Goal: Task Accomplishment & Management: Manage account settings

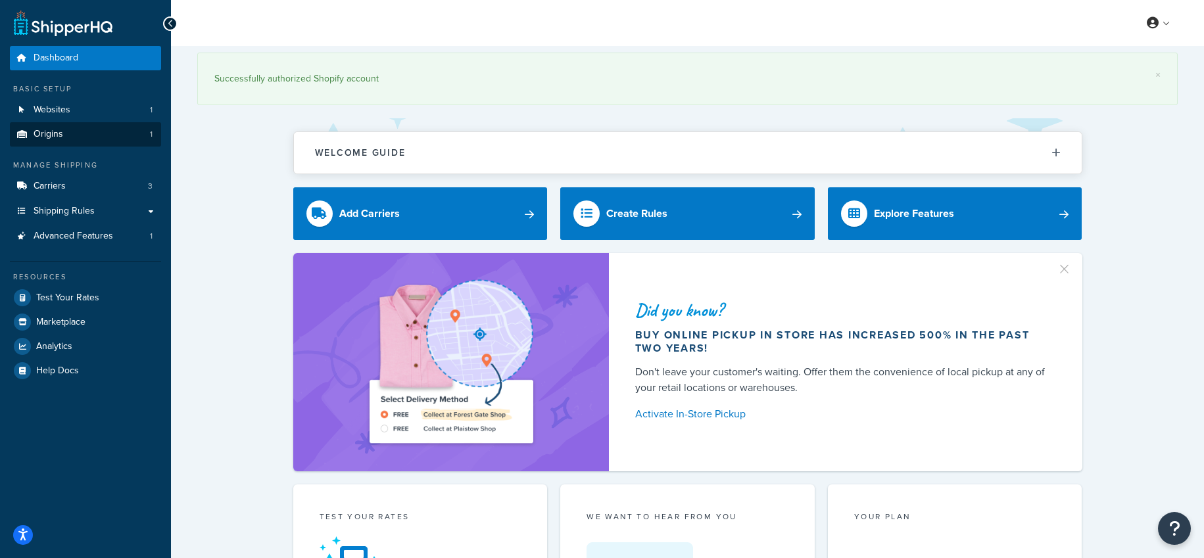
click at [72, 135] on link "Origins 1" at bounding box center [85, 134] width 151 height 24
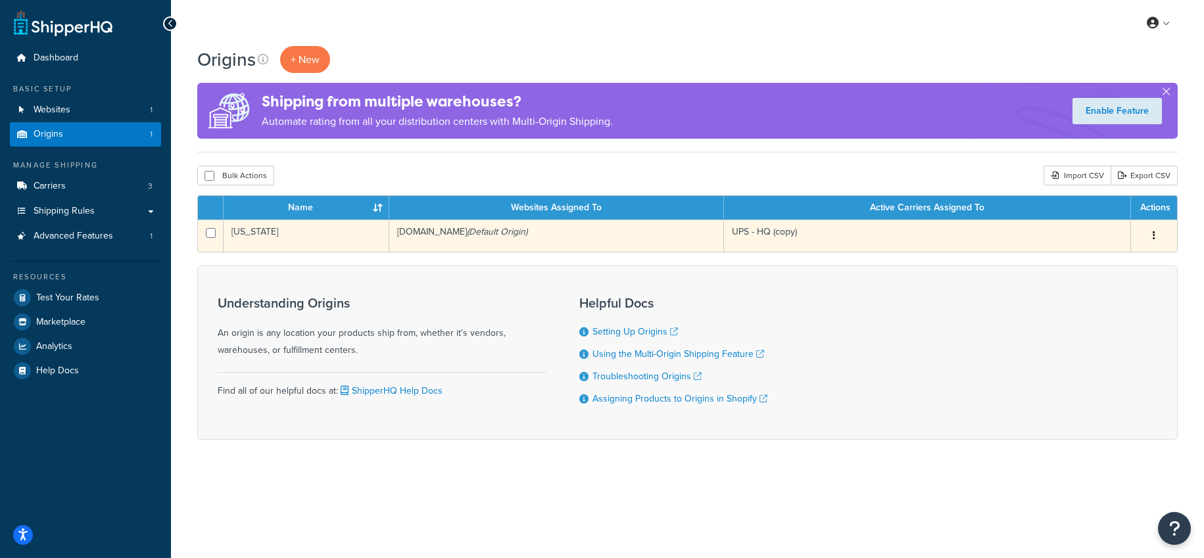
click at [1149, 231] on button "button" at bounding box center [1154, 236] width 18 height 21
click at [1107, 264] on link "Edit" at bounding box center [1111, 260] width 104 height 27
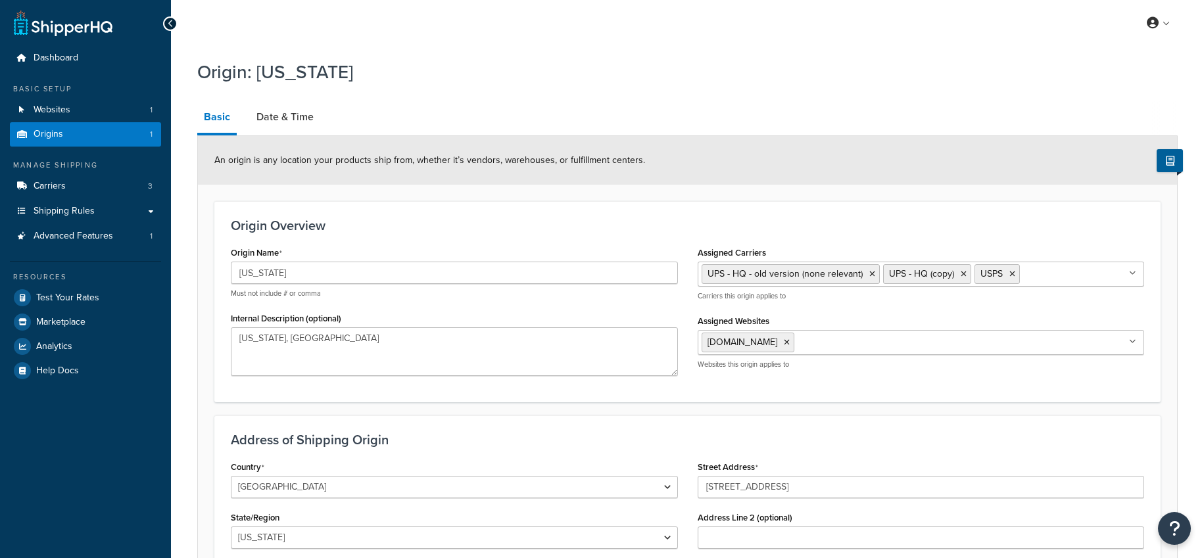
select select "32"
click at [300, 118] on link "Date & Time" at bounding box center [285, 117] width 70 height 32
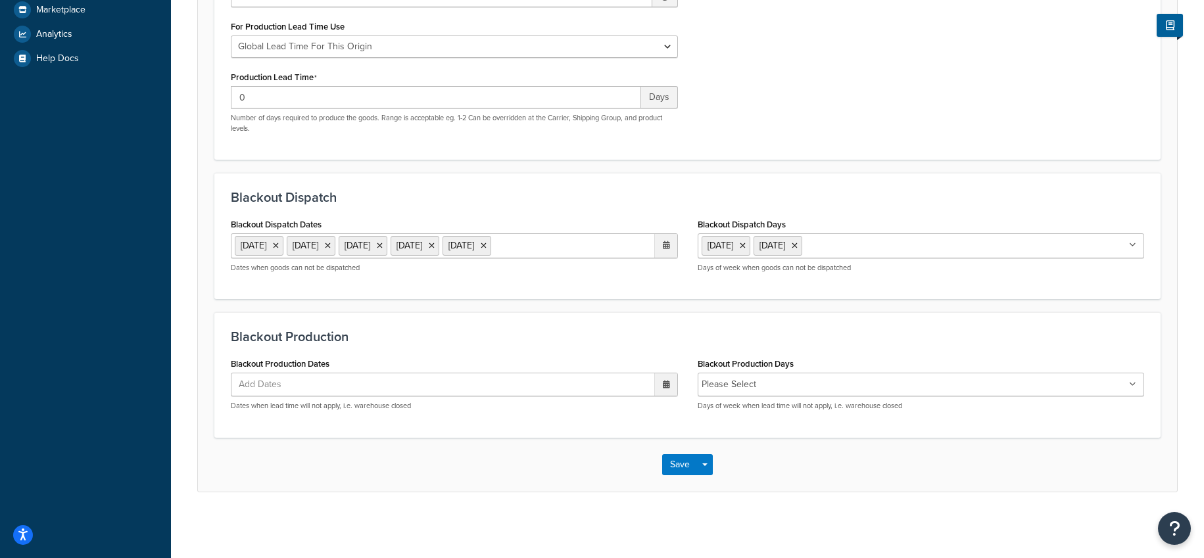
scroll to position [327, 0]
click at [666, 241] on icon at bounding box center [666, 245] width 7 height 8
click at [665, 267] on span "›" at bounding box center [662, 272] width 21 height 18
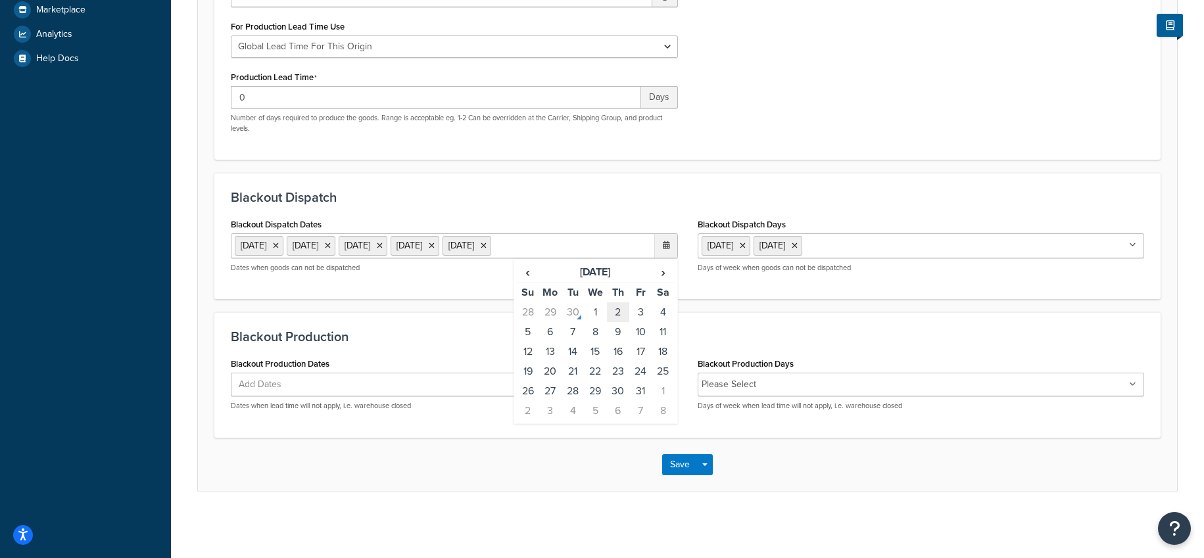
click at [613, 307] on td "2" at bounding box center [618, 312] width 22 height 20
click at [669, 475] on button "Save" at bounding box center [680, 464] width 36 height 21
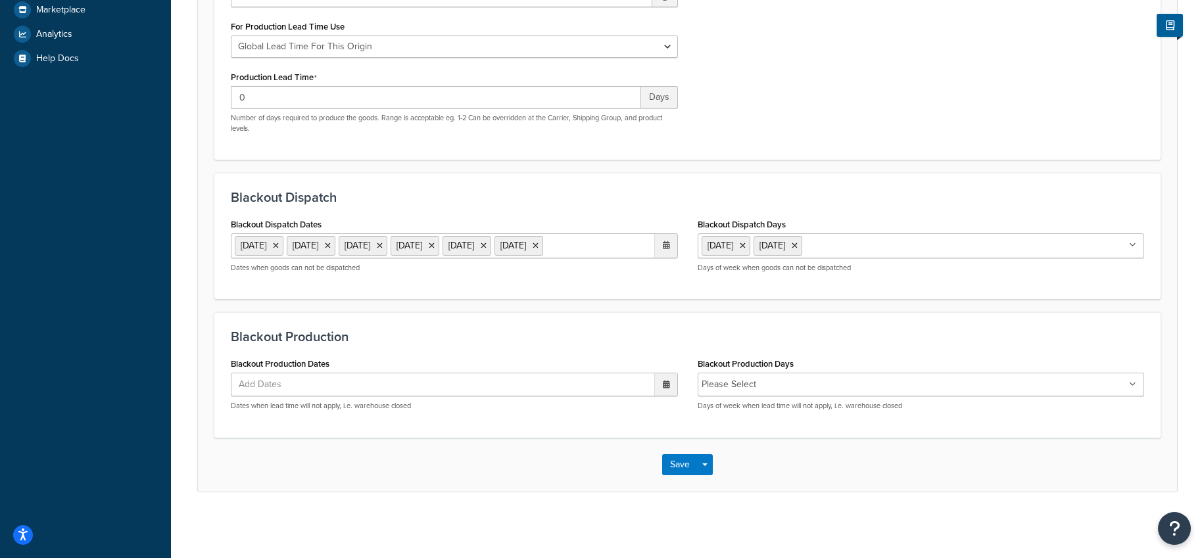
scroll to position [0, 0]
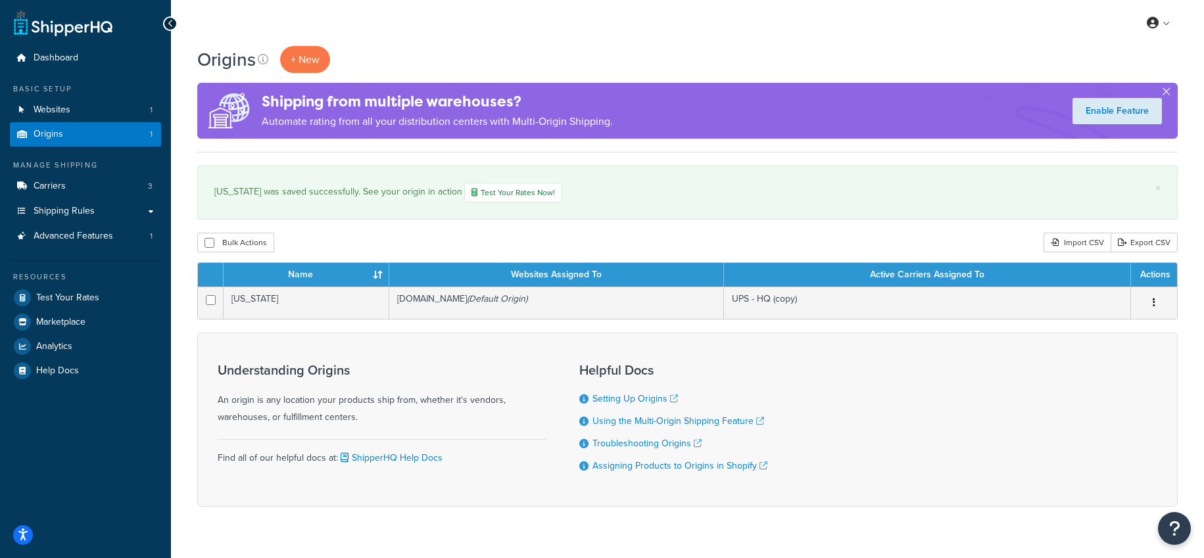
click at [53, 129] on span "Origins" at bounding box center [49, 134] width 30 height 11
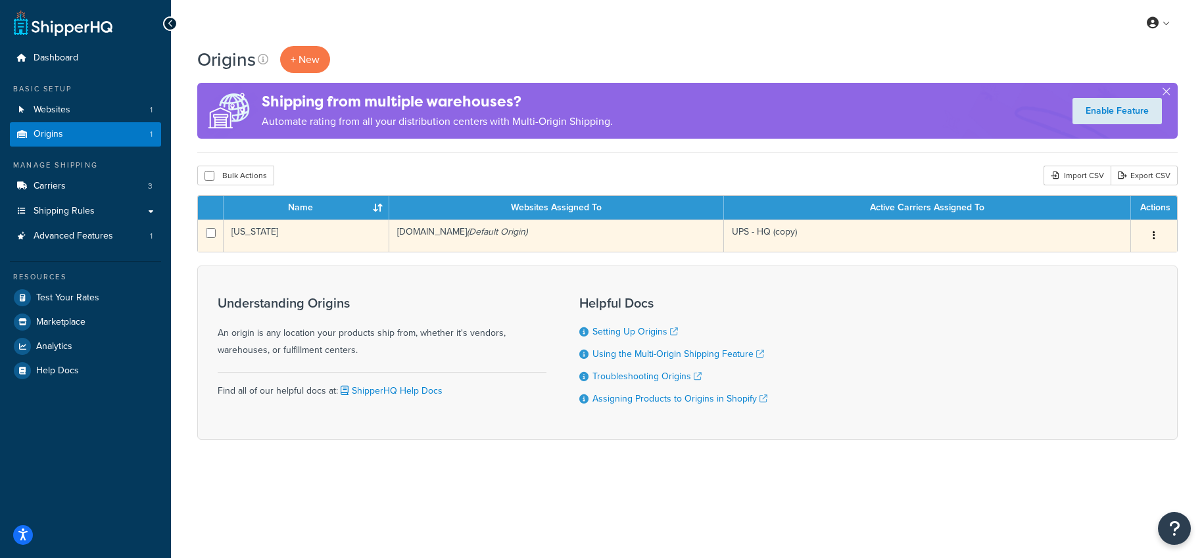
click at [1157, 235] on button "button" at bounding box center [1154, 236] width 18 height 21
click at [1101, 262] on link "Edit" at bounding box center [1111, 260] width 104 height 27
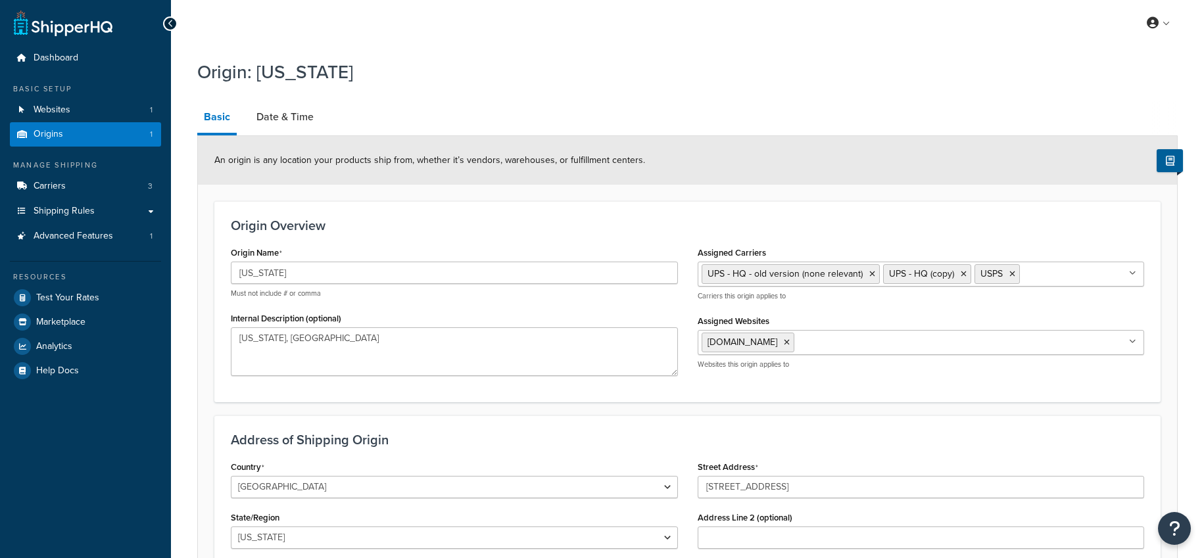
select select "32"
click at [302, 114] on link "Date & Time" at bounding box center [285, 117] width 70 height 32
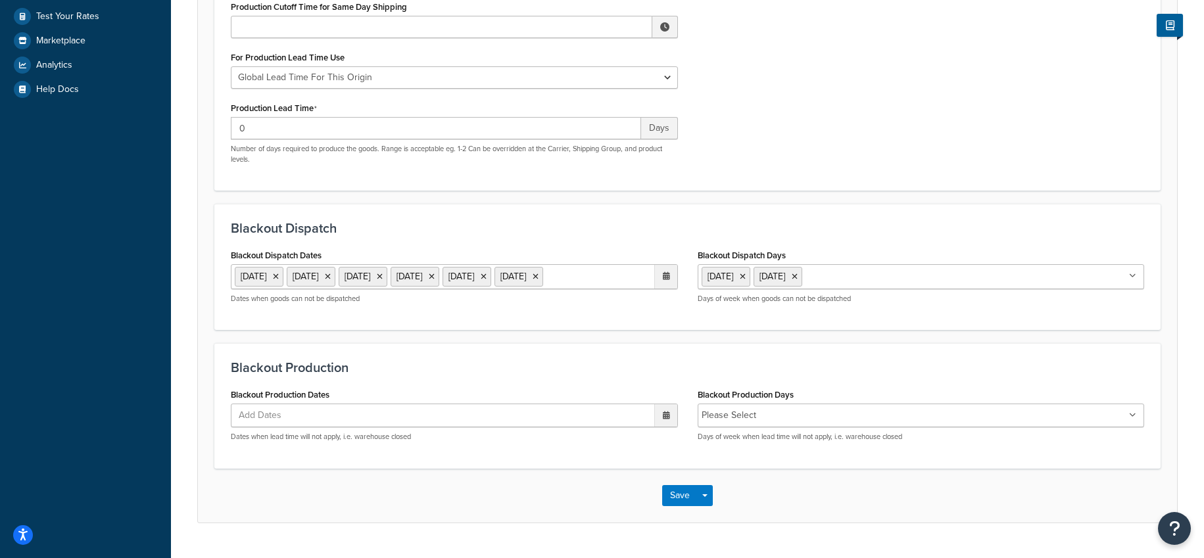
scroll to position [289, 0]
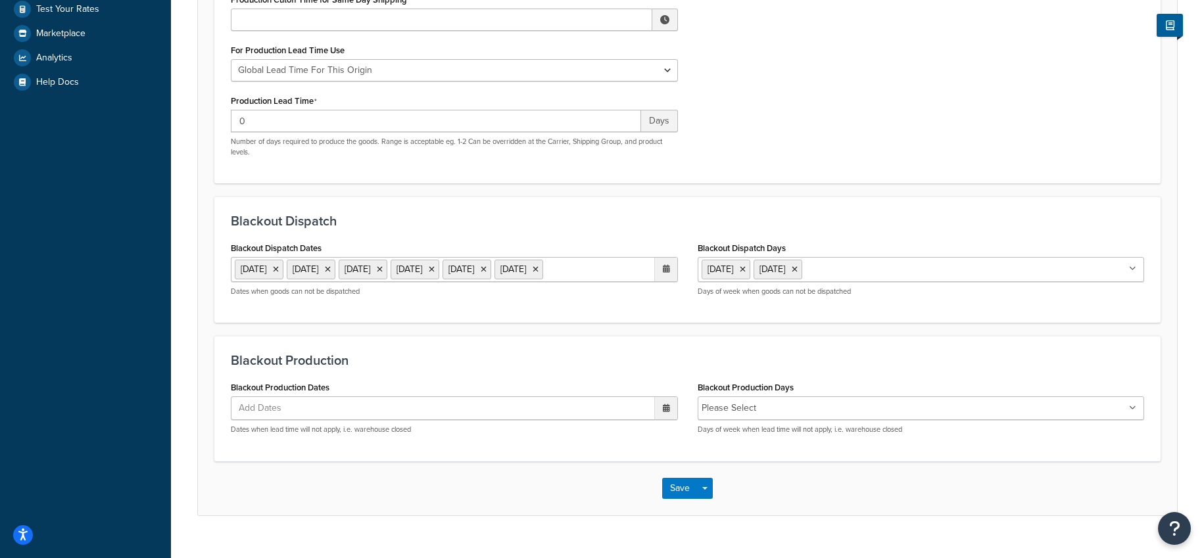
click at [339, 282] on ul "[DATE] [DATE] [DATE] [DATE] [DATE] [DATE]" at bounding box center [454, 269] width 447 height 25
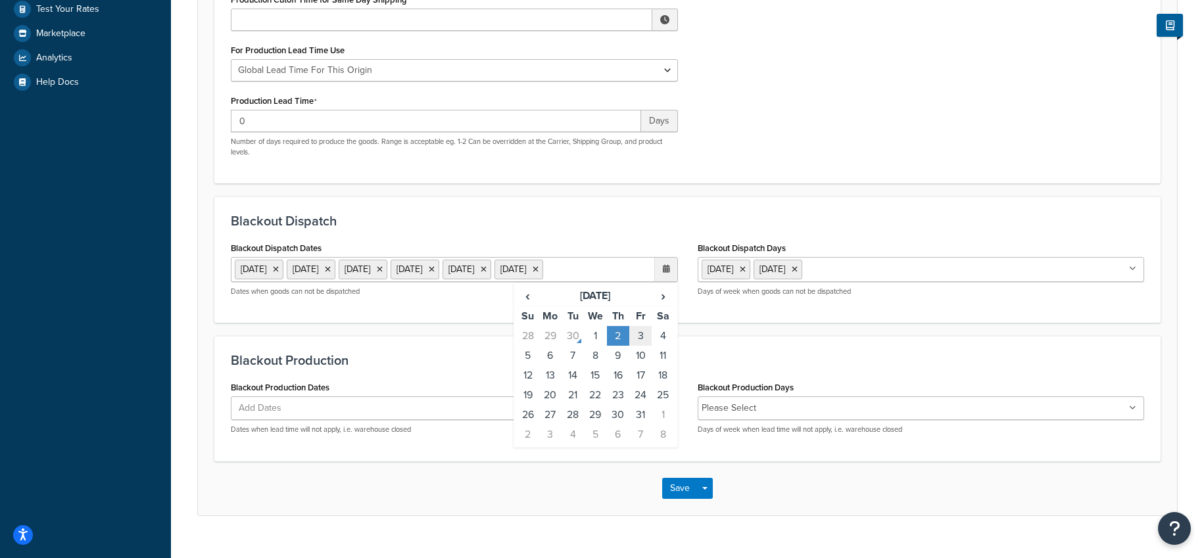
click at [631, 346] on td "3" at bounding box center [640, 336] width 22 height 20
click at [686, 499] on button "Save" at bounding box center [680, 488] width 36 height 21
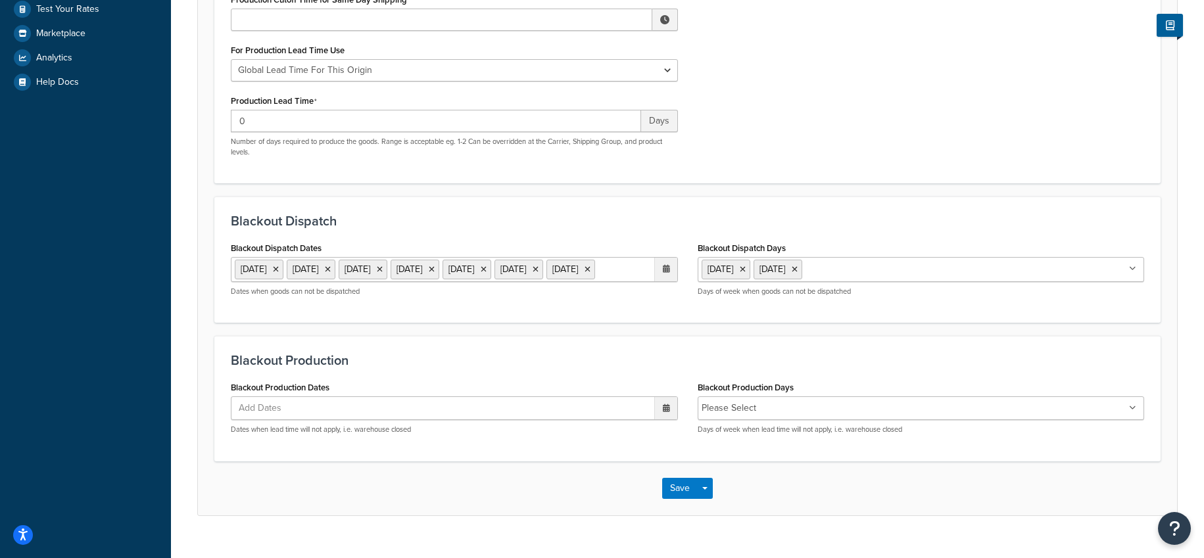
scroll to position [0, 0]
